Goal: Information Seeking & Learning: Learn about a topic

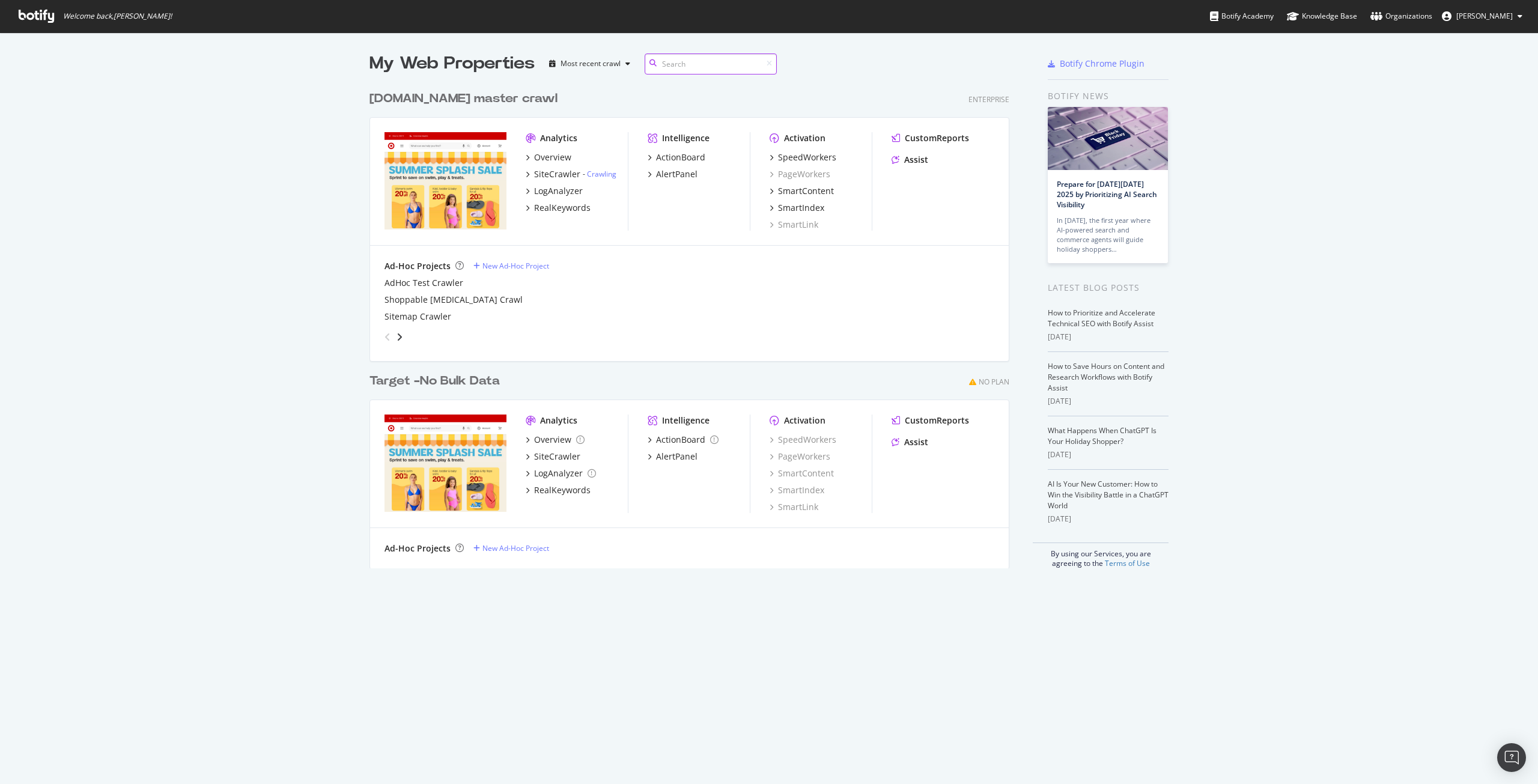
scroll to position [484, 640]
click at [556, 174] on div "SiteCrawler" at bounding box center [557, 174] width 47 height 12
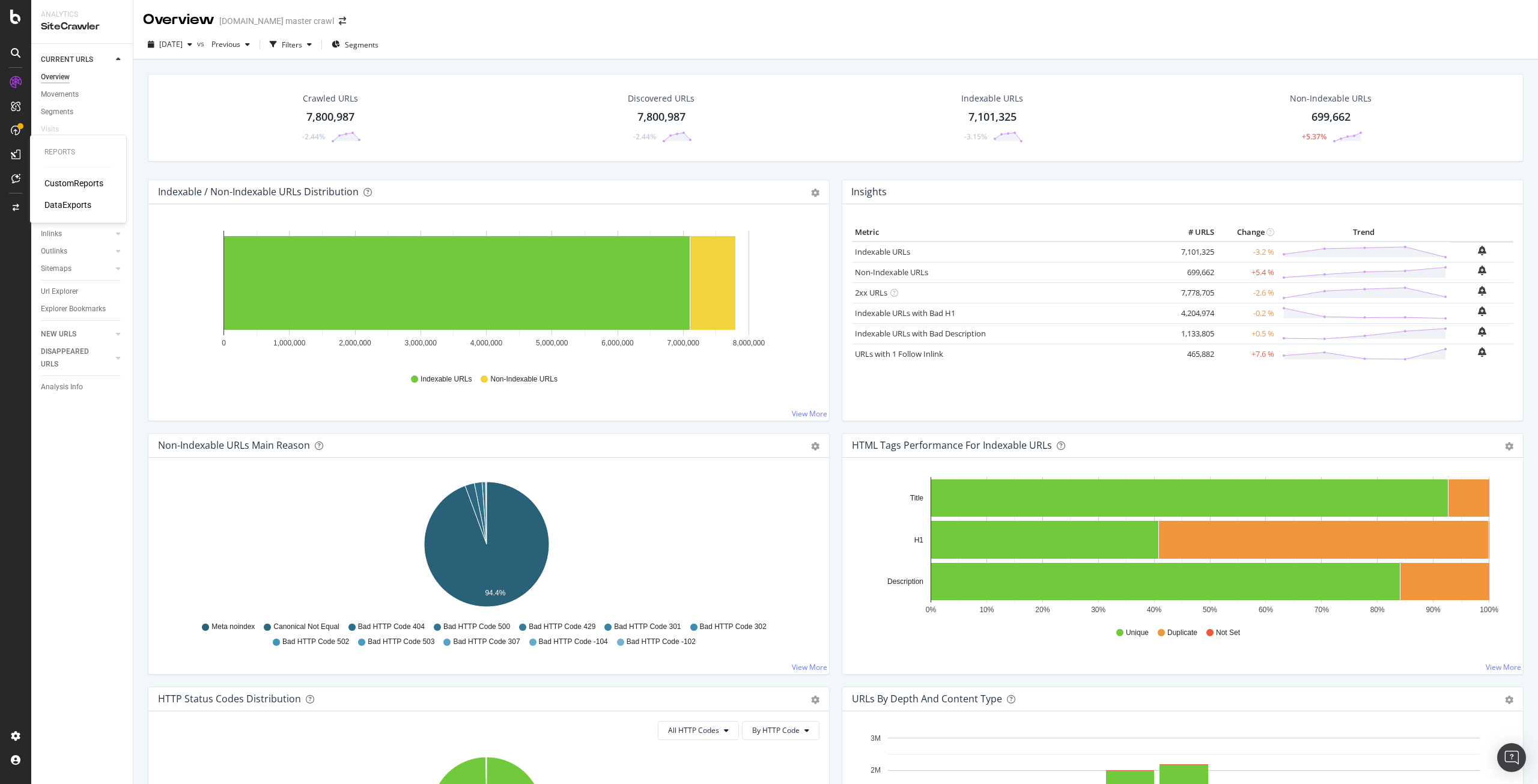
click at [61, 181] on div "CustomReports" at bounding box center [74, 183] width 59 height 12
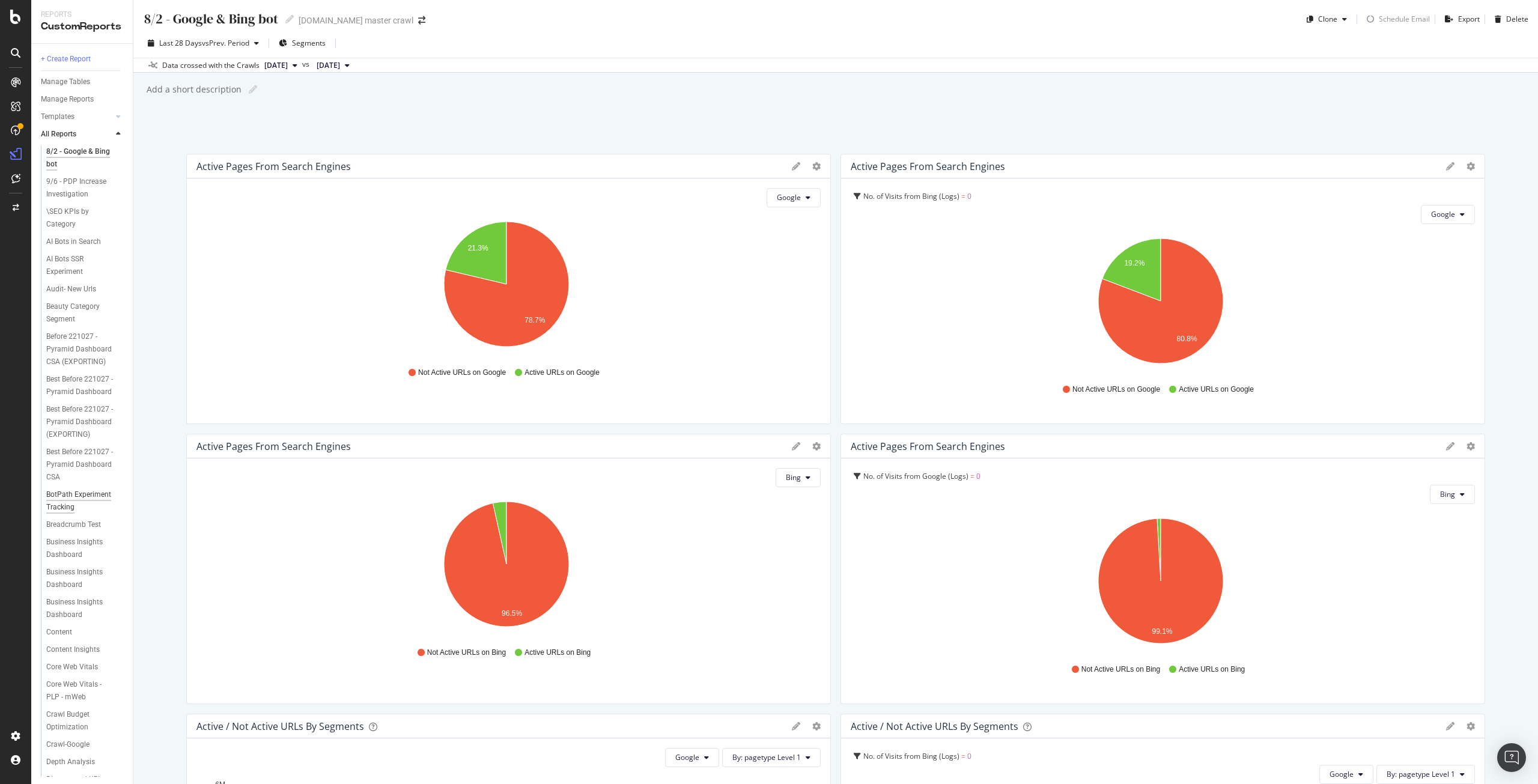
click at [73, 514] on div "BotPath Experiment Tracking" at bounding box center [81, 501] width 69 height 25
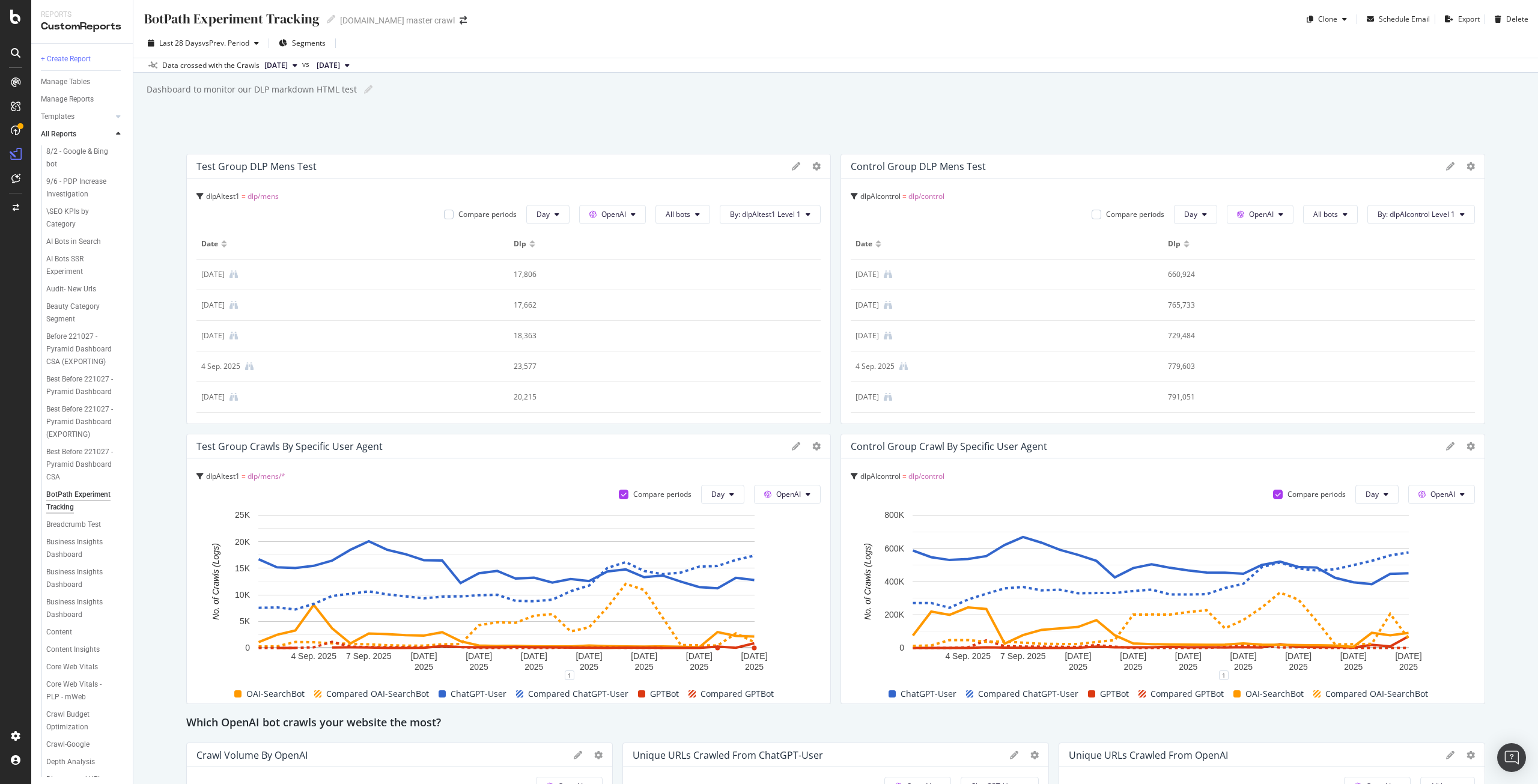
click at [302, 67] on button "[DATE]" at bounding box center [280, 65] width 42 height 15
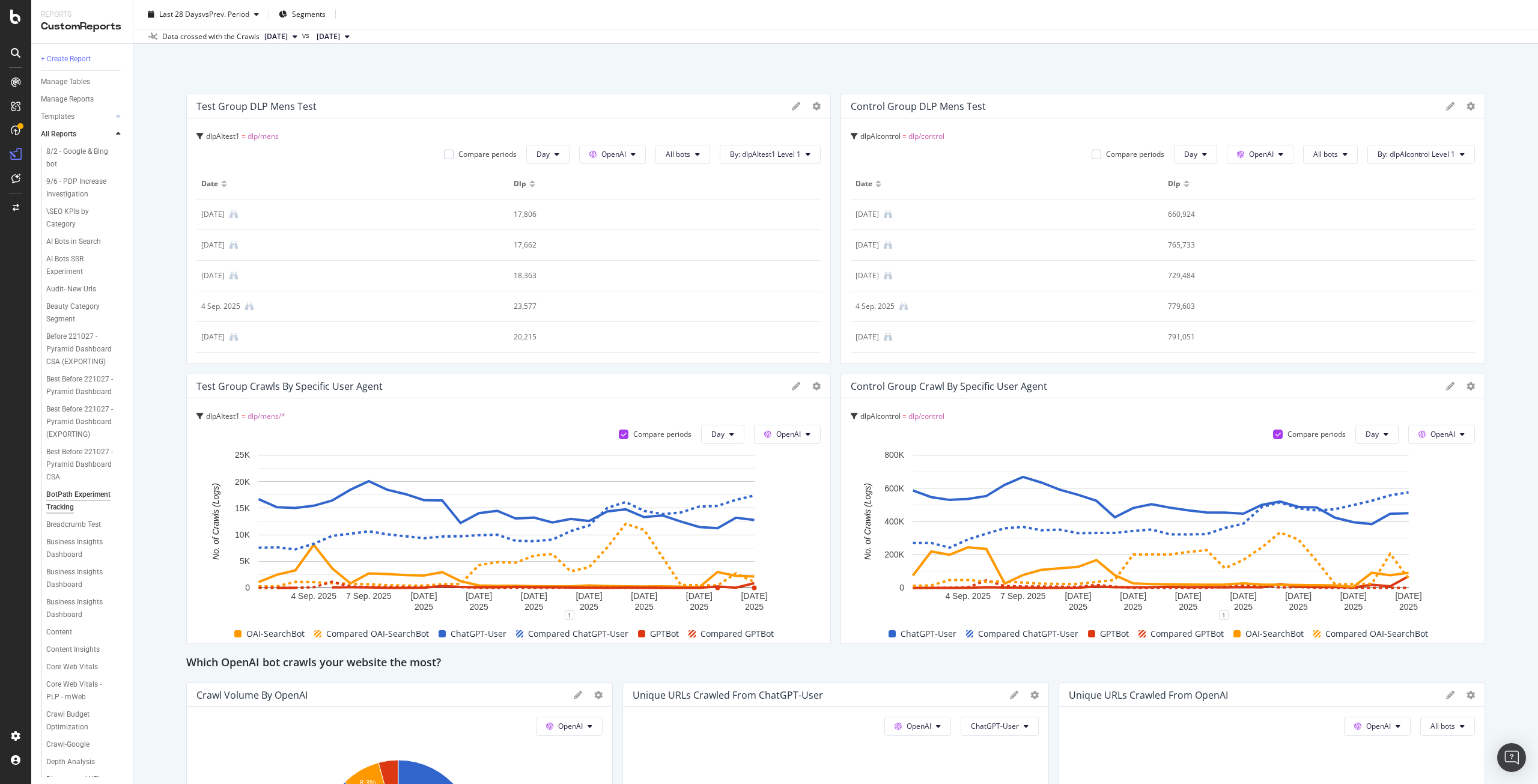
click at [447, 65] on div "BotPath Experiment Tracking BotPath Experiment Tracking [DOMAIN_NAME] master cr…" at bounding box center [836, 392] width 1405 height 784
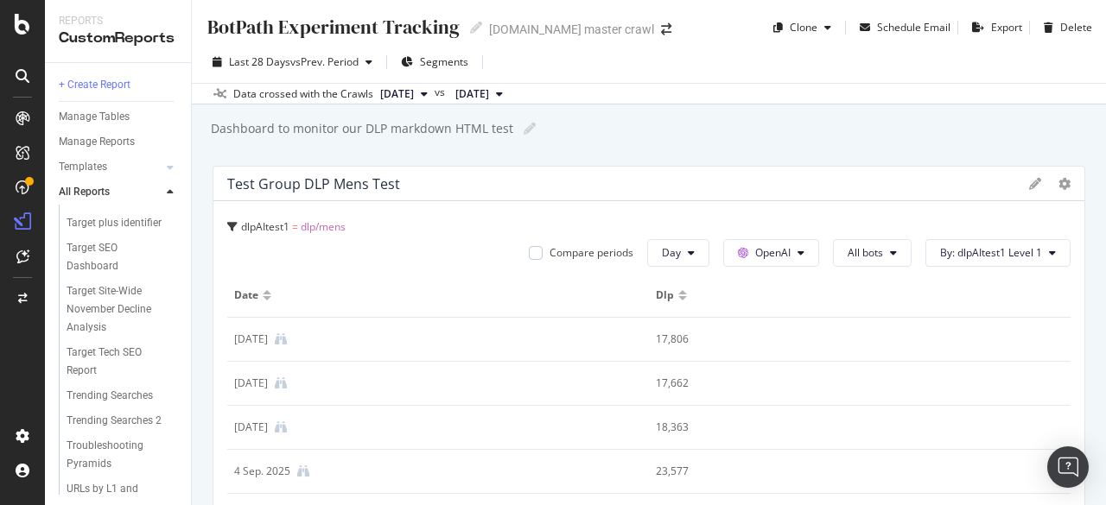
scroll to position [3551, 0]
